Goal: Navigation & Orientation: Understand site structure

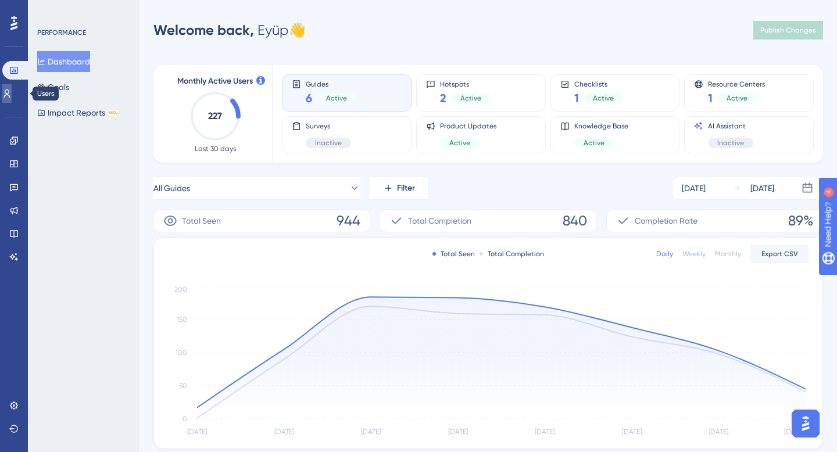
click at [0, 0] on icon at bounding box center [0, 0] width 0 height 0
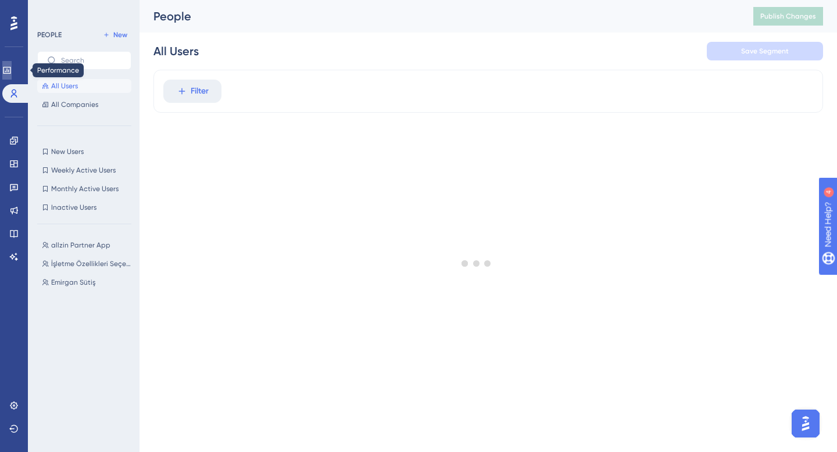
click at [0, 0] on link at bounding box center [0, 0] width 0 height 0
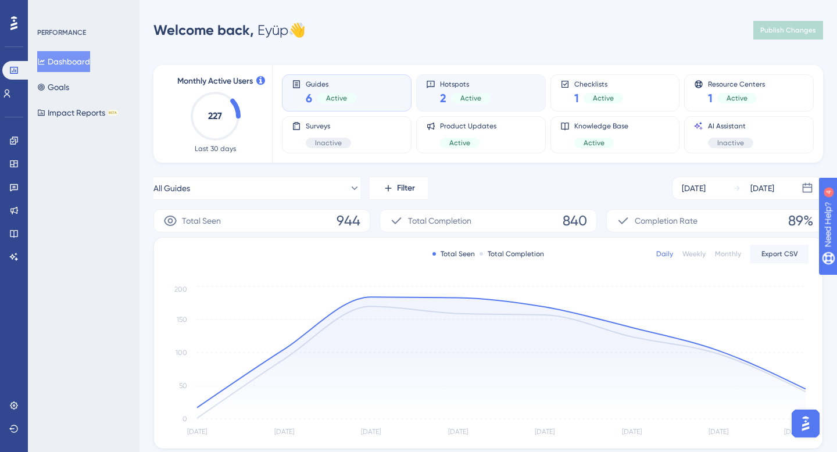
click at [484, 91] on div "2 Active" at bounding box center [465, 98] width 51 height 16
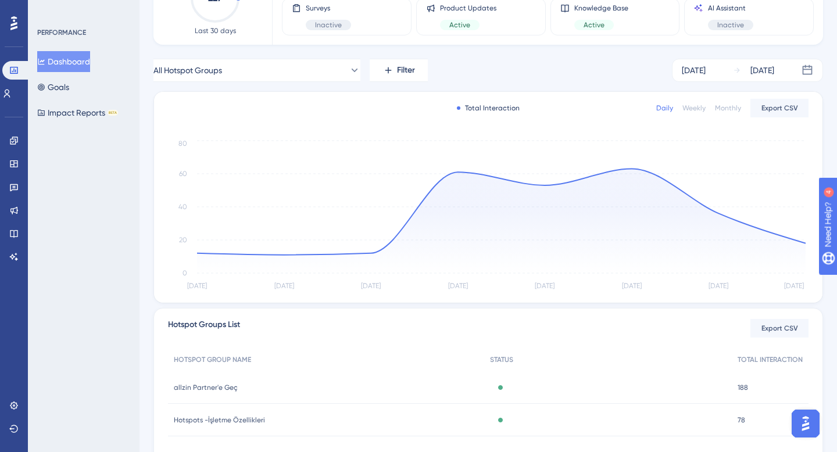
scroll to position [125, 0]
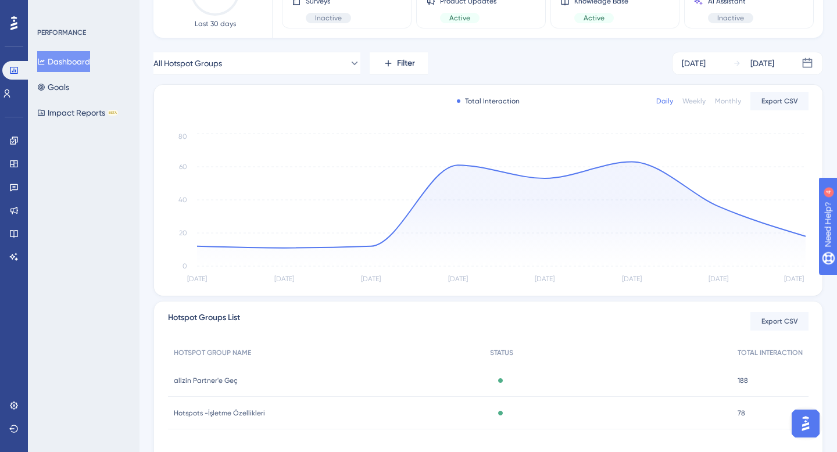
click at [226, 384] on span "allzin Partner'e Geç" at bounding box center [206, 380] width 64 height 9
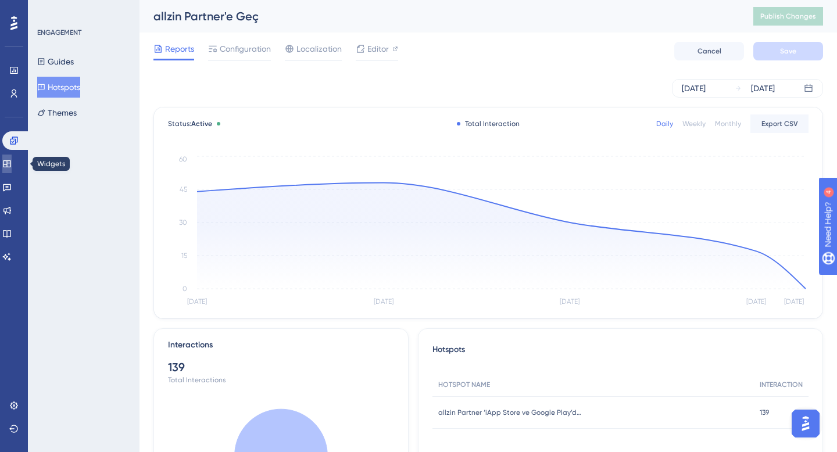
click at [12, 163] on icon at bounding box center [6, 163] width 9 height 9
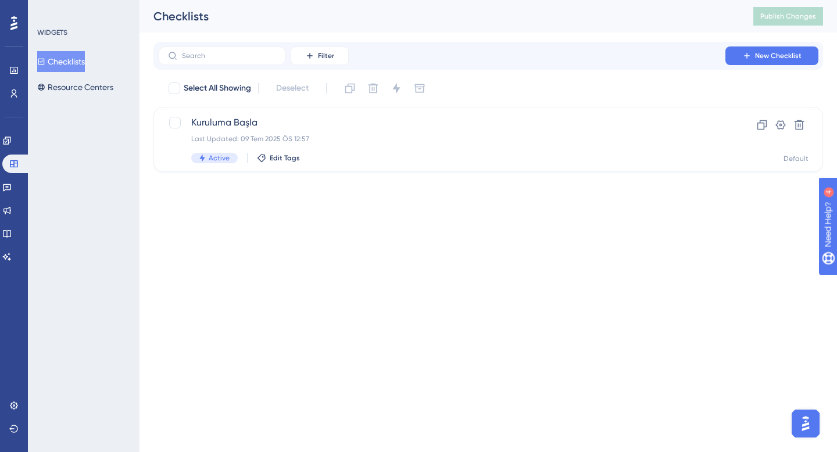
click at [0, 0] on div "Engagement Widgets Feedback Product Updates Knowledge Base AI Assistant" at bounding box center [0, 0] width 0 height 0
click at [0, 0] on link at bounding box center [0, 0] width 0 height 0
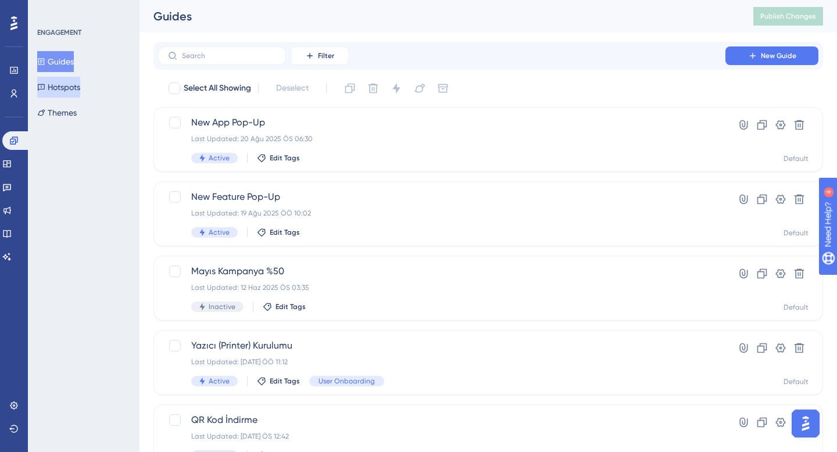
click at [80, 81] on button "Hotspots" at bounding box center [58, 87] width 43 height 21
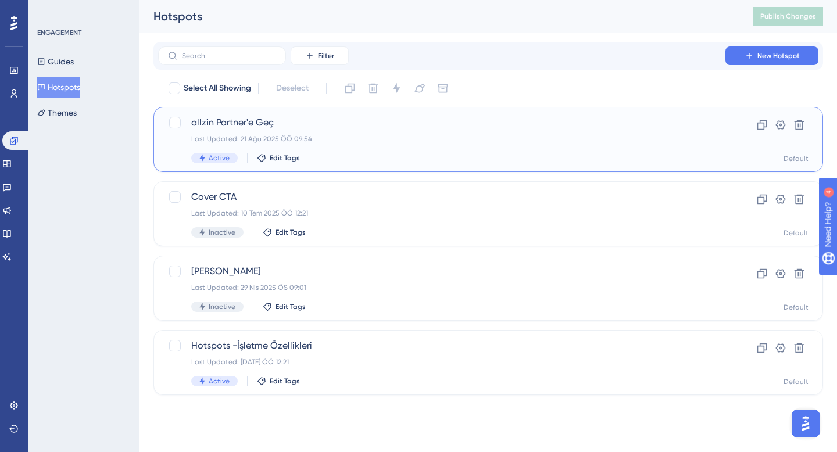
click at [386, 126] on span "allzin Partner'e Geç" at bounding box center [441, 123] width 501 height 14
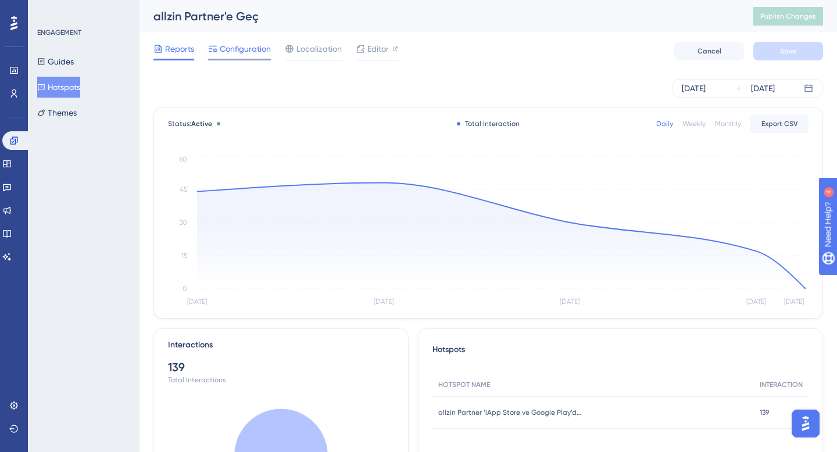
click at [240, 55] on span "Configuration" at bounding box center [245, 49] width 51 height 14
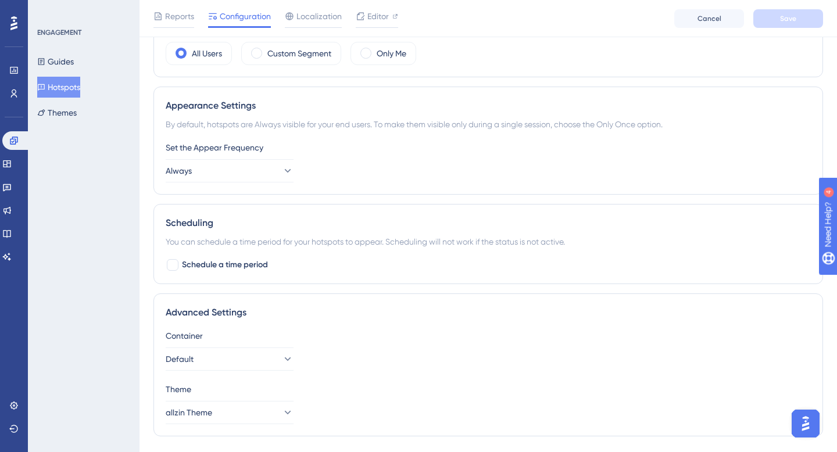
scroll to position [441, 0]
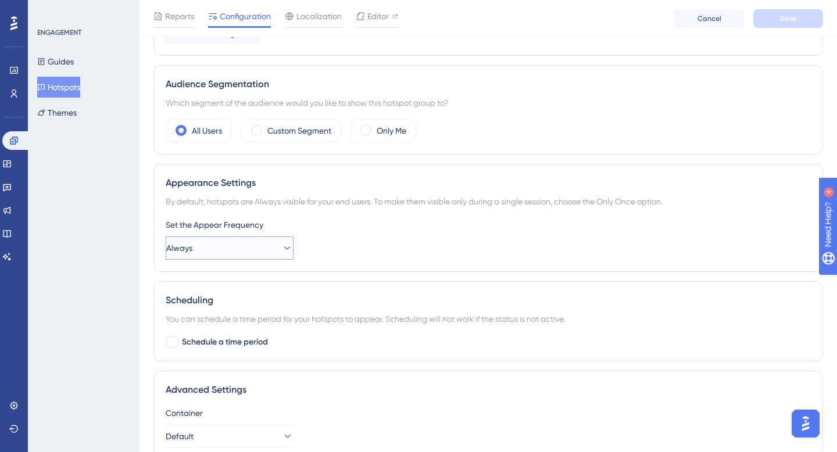
click at [258, 255] on button "Always" at bounding box center [230, 248] width 128 height 23
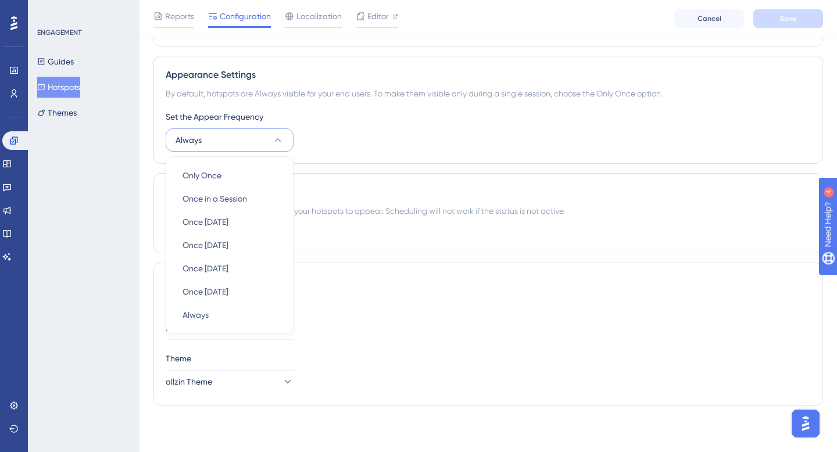
click at [359, 225] on div "Scheduling You can schedule a time period for your hotspots to appear. Scheduli…" at bounding box center [488, 213] width 670 height 80
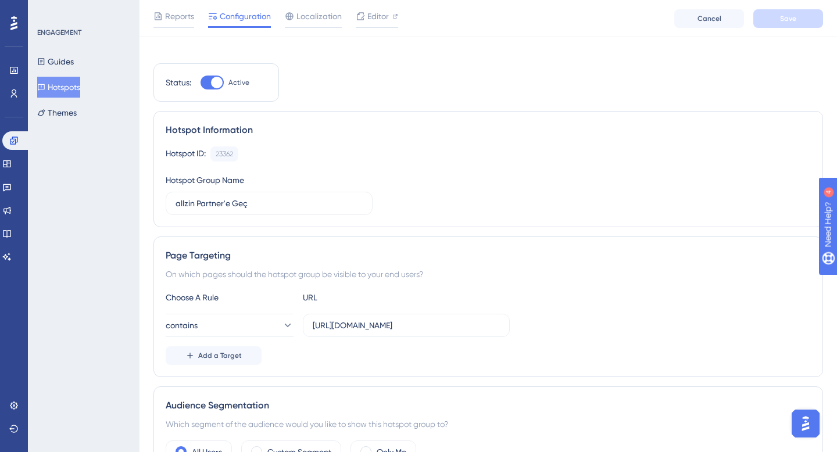
scroll to position [0, 0]
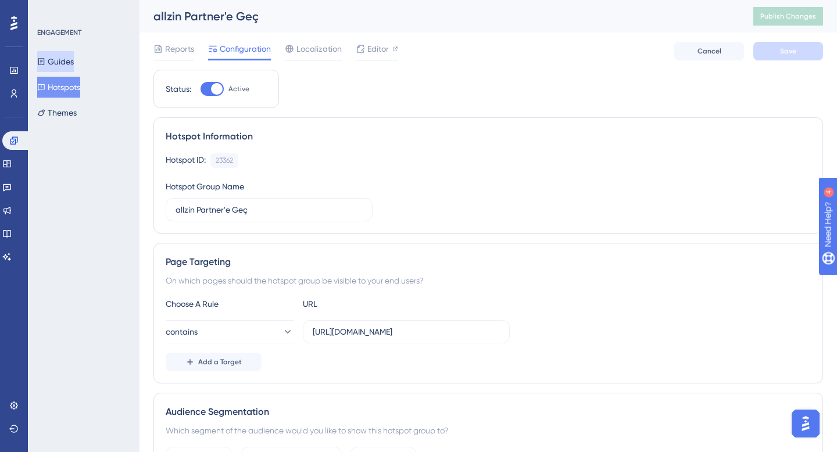
click at [74, 64] on button "Guides" at bounding box center [55, 61] width 37 height 21
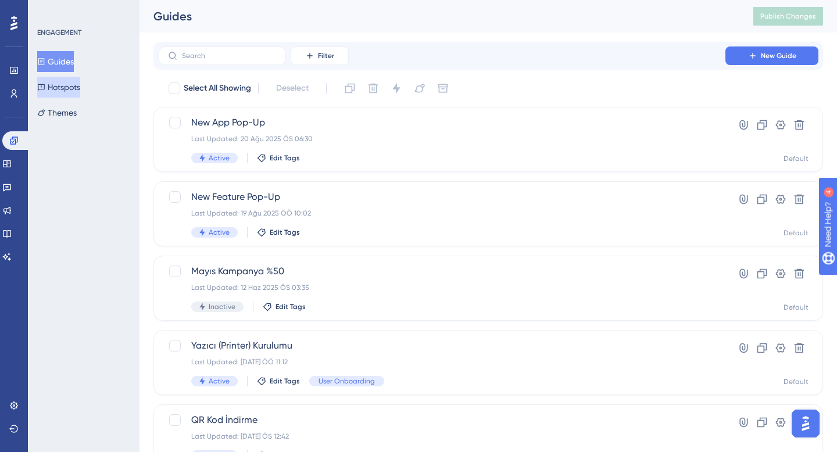
click at [73, 88] on button "Hotspots" at bounding box center [58, 87] width 43 height 21
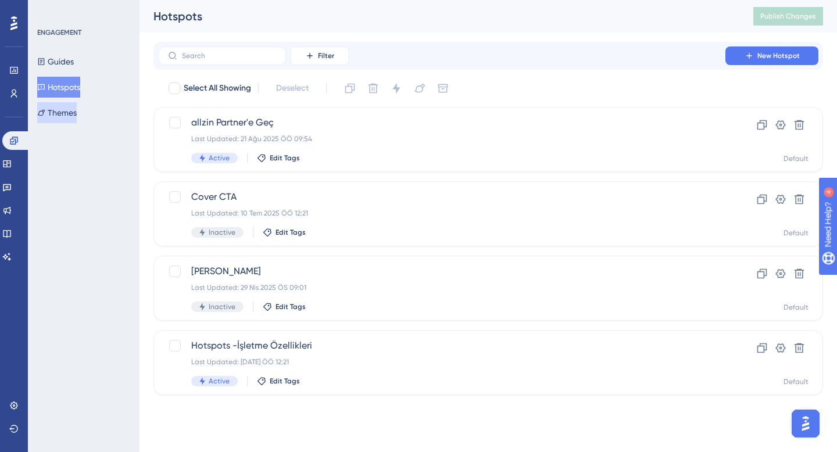
click at [71, 102] on button "Themes" at bounding box center [57, 112] width 40 height 21
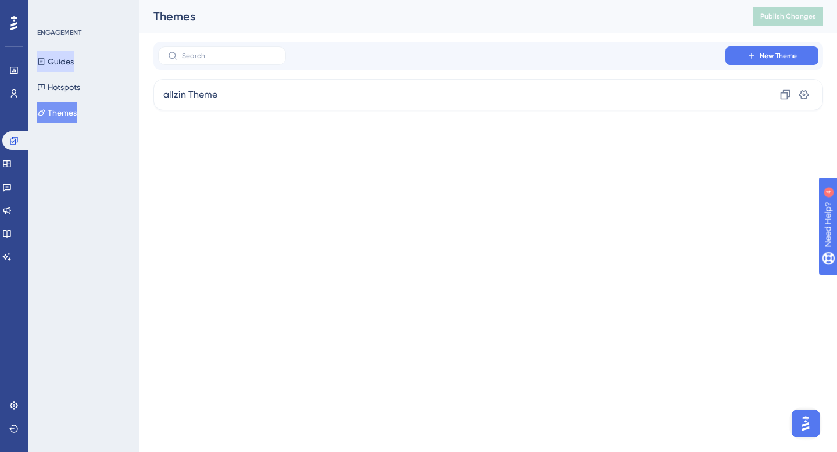
click at [74, 55] on button "Guides" at bounding box center [55, 61] width 37 height 21
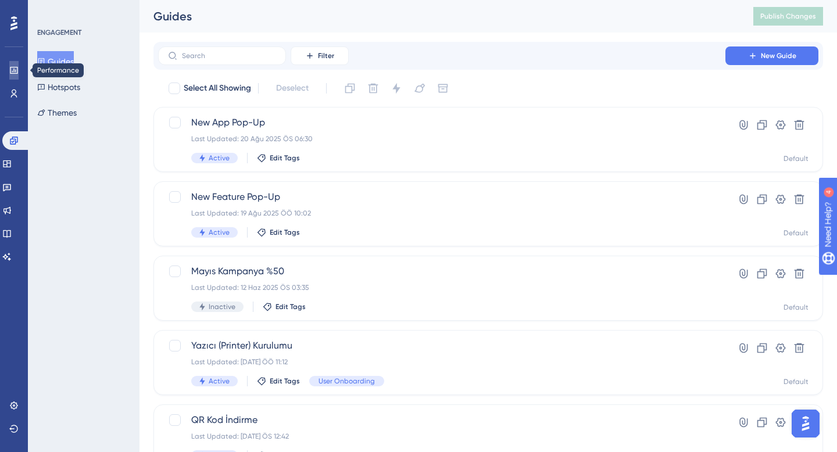
click at [0, 0] on link at bounding box center [0, 0] width 0 height 0
